Goal: Transaction & Acquisition: Purchase product/service

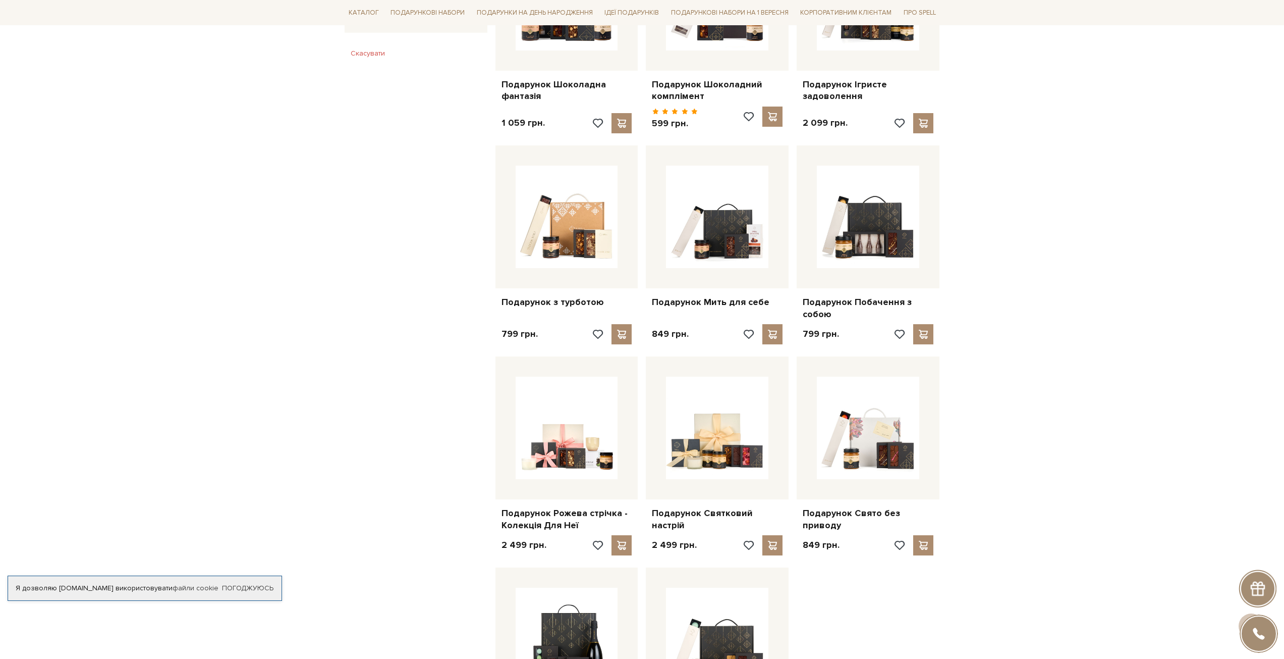
scroll to position [707, 0]
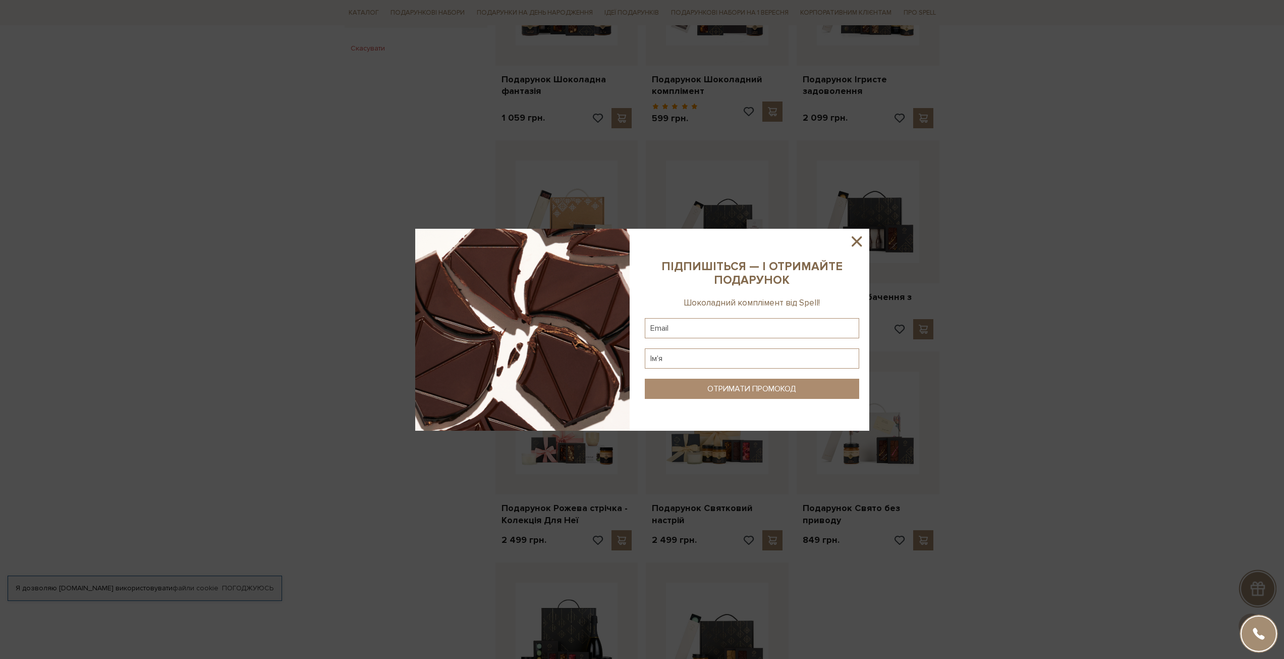
click at [848, 241] on icon at bounding box center [856, 241] width 17 height 17
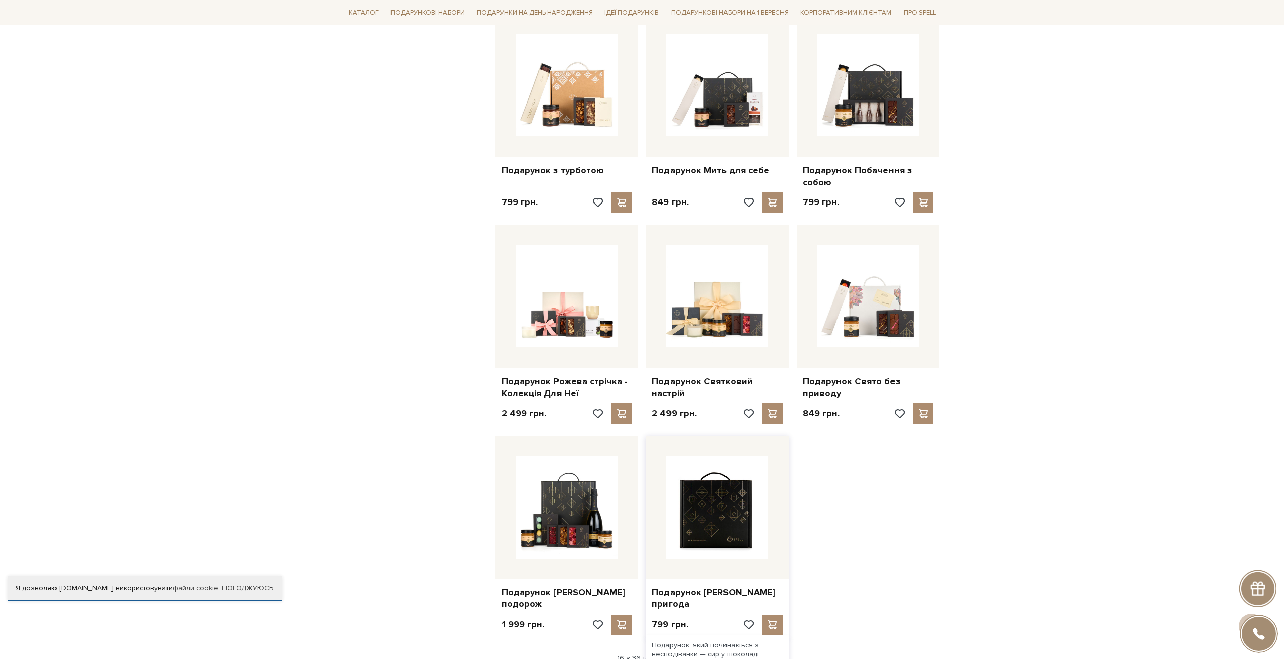
scroll to position [858, 0]
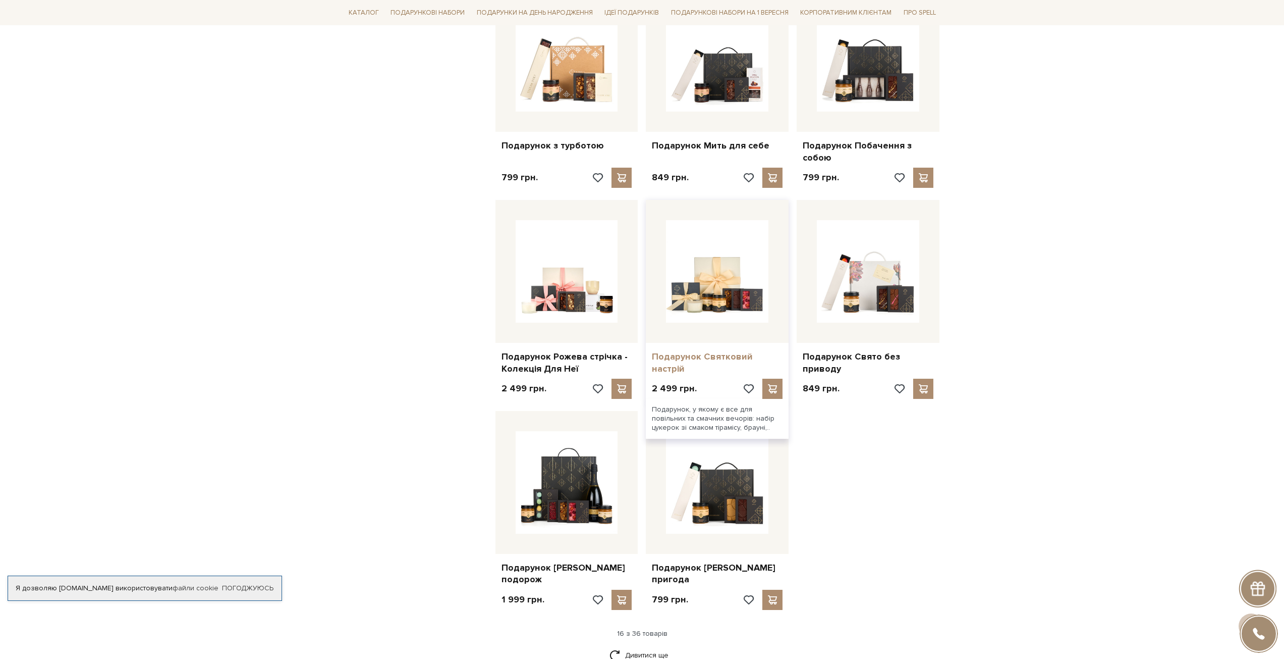
click at [732, 358] on link "Подарунок Святковий настрій" at bounding box center [717, 363] width 131 height 24
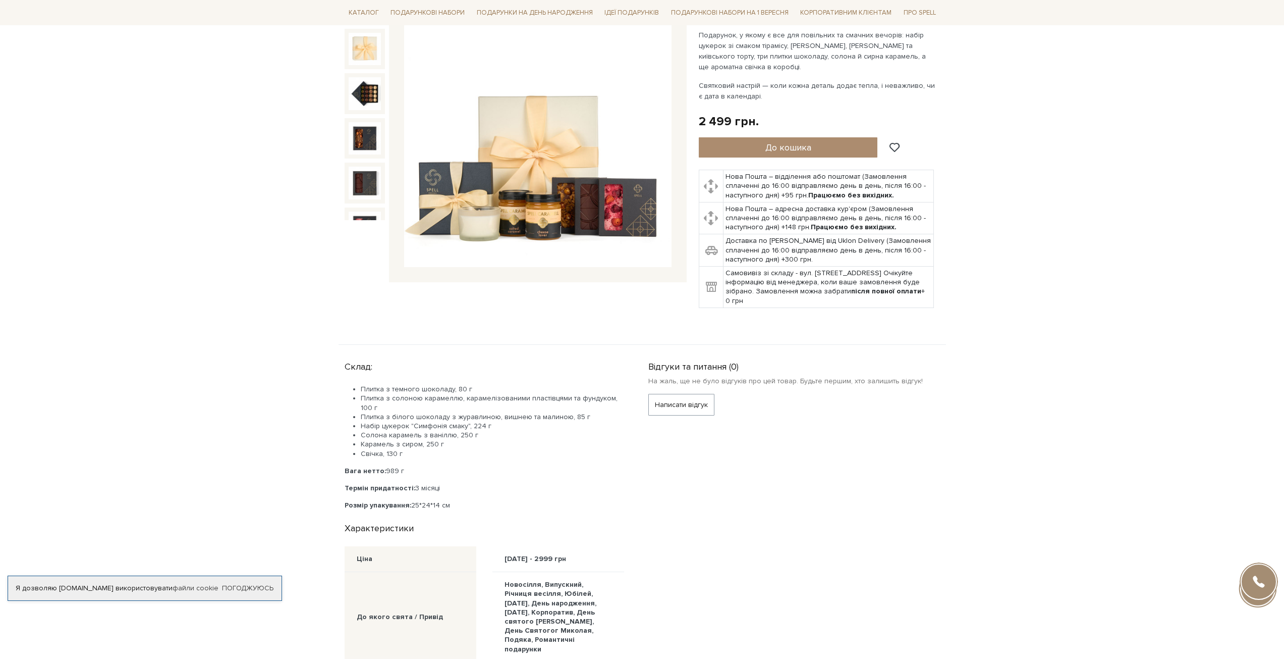
scroll to position [151, 0]
